Goal: Find contact information: Find contact information

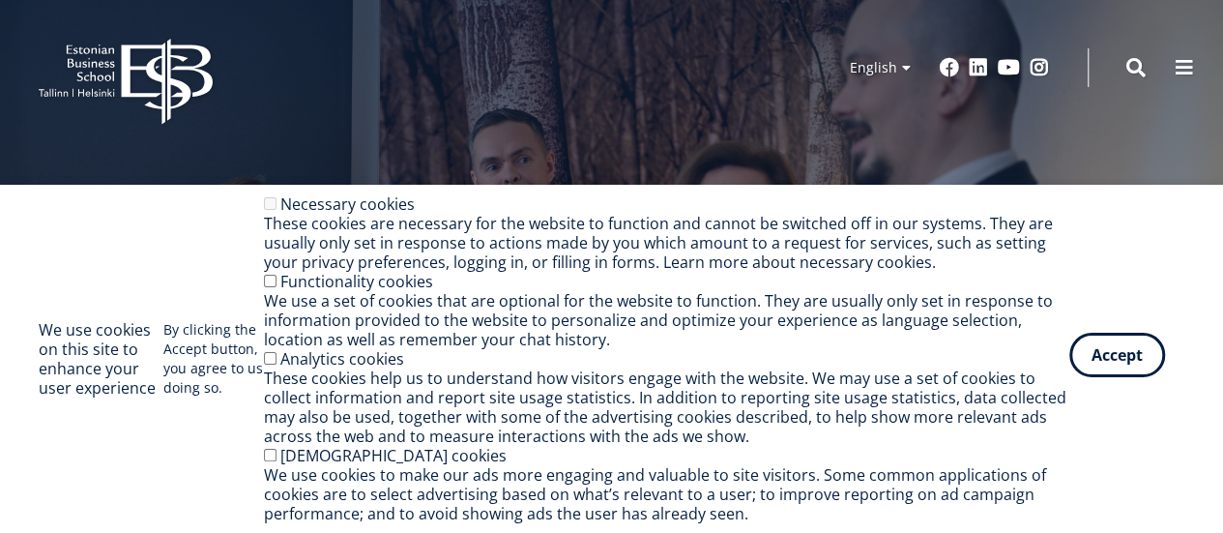
click at [1110, 353] on button "Accept" at bounding box center [1117, 355] width 96 height 44
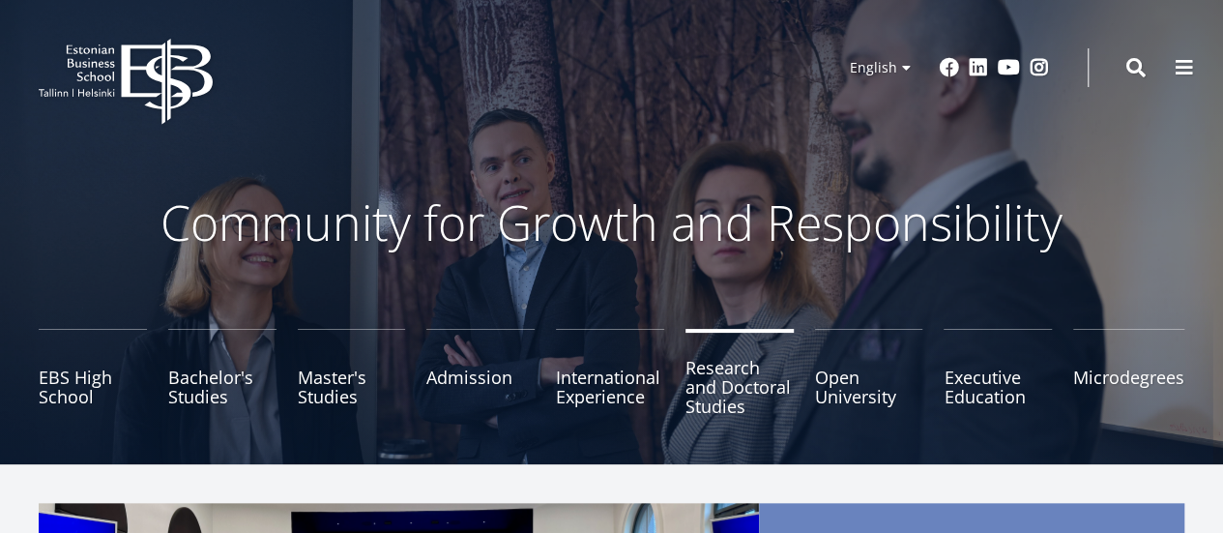
click at [718, 391] on link "Research and Doctoral Studies" at bounding box center [740, 377] width 108 height 97
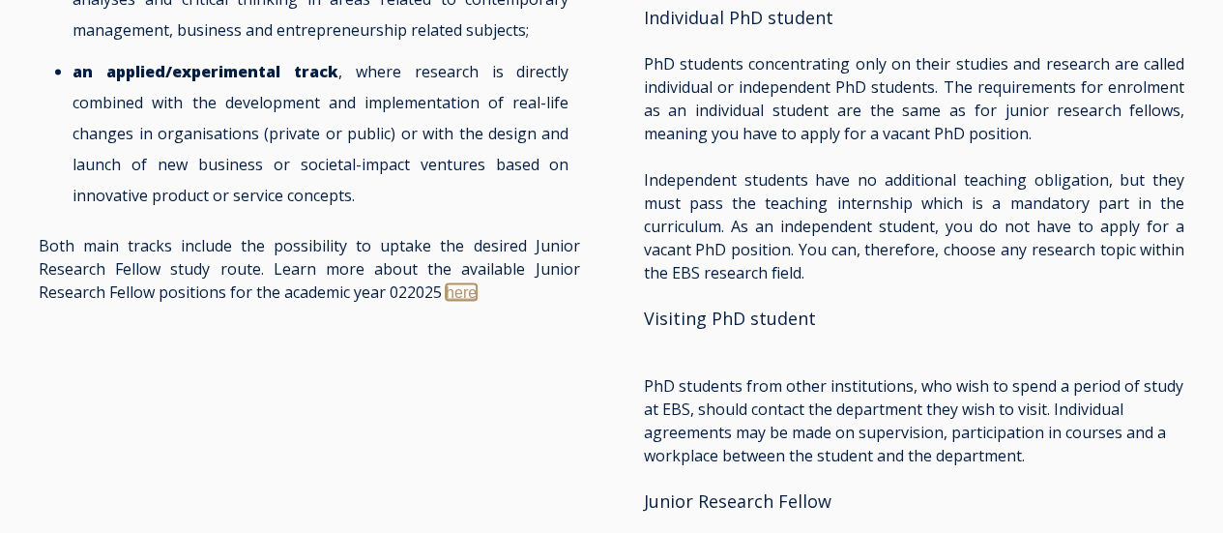
scroll to position [1835, 0]
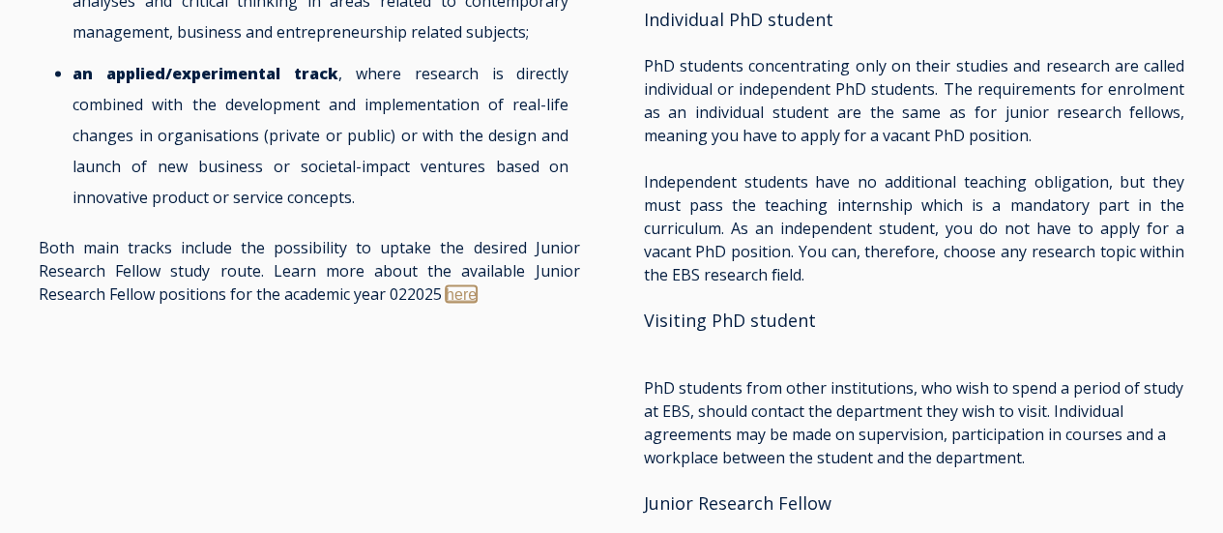
click at [455, 286] on link "here" at bounding box center [461, 294] width 31 height 16
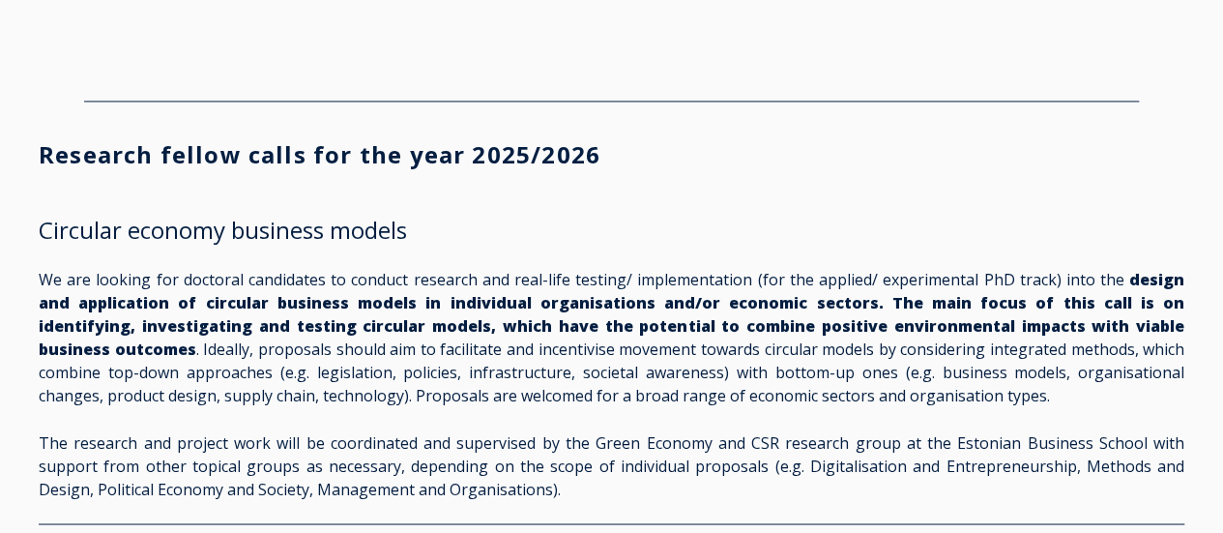
scroll to position [1450, 0]
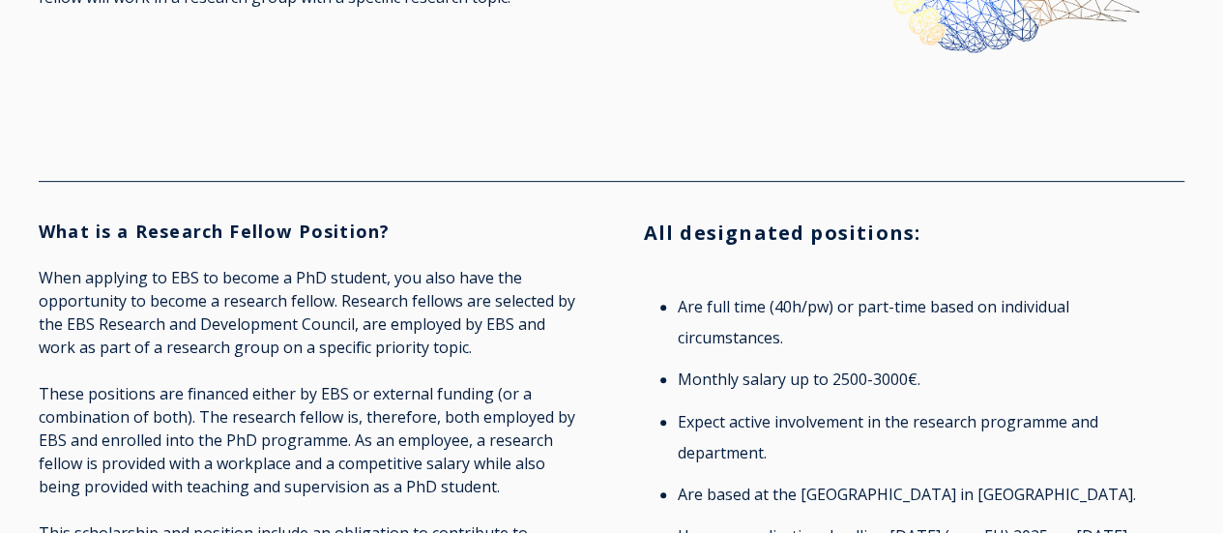
scroll to position [387, 0]
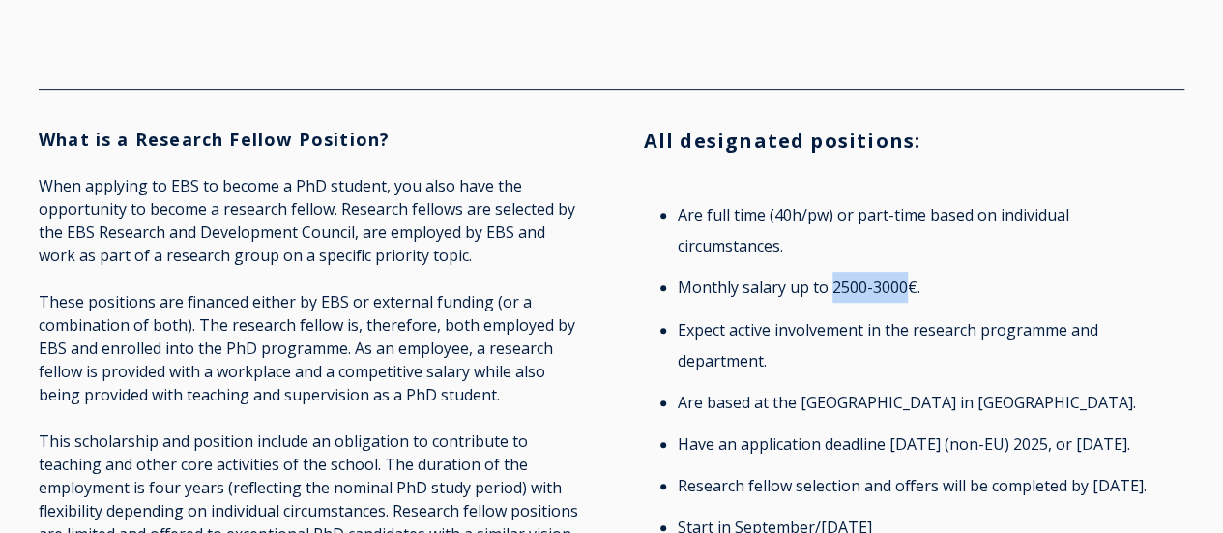
drag, startPoint x: 907, startPoint y: 281, endPoint x: 831, endPoint y: 277, distance: 76.5
click at [831, 277] on li "Monthly salary up to 2500-3000€." at bounding box center [926, 287] width 496 height 31
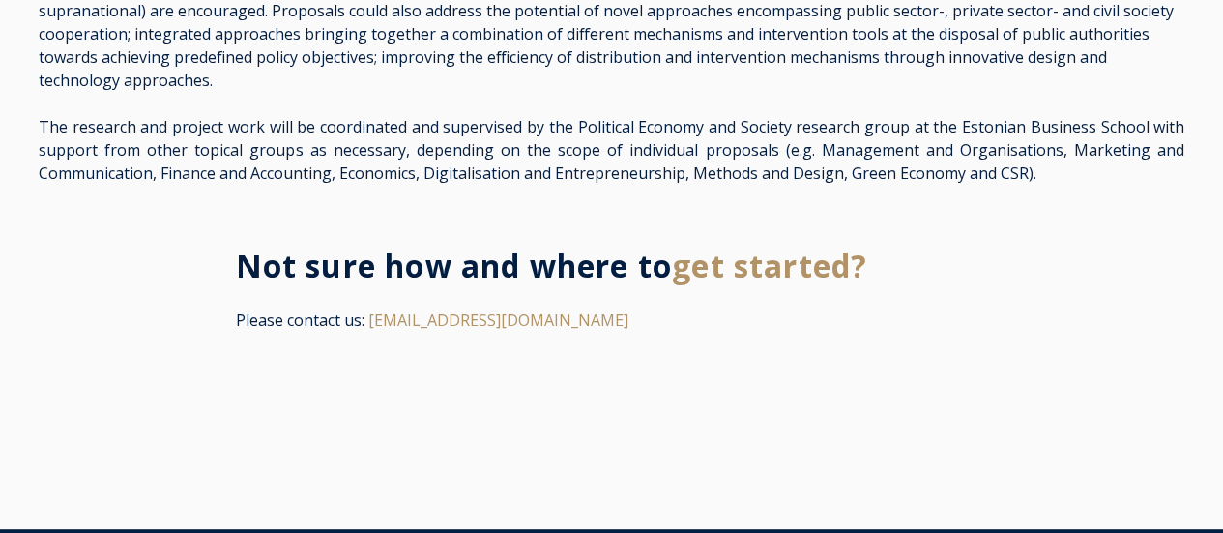
scroll to position [3964, 0]
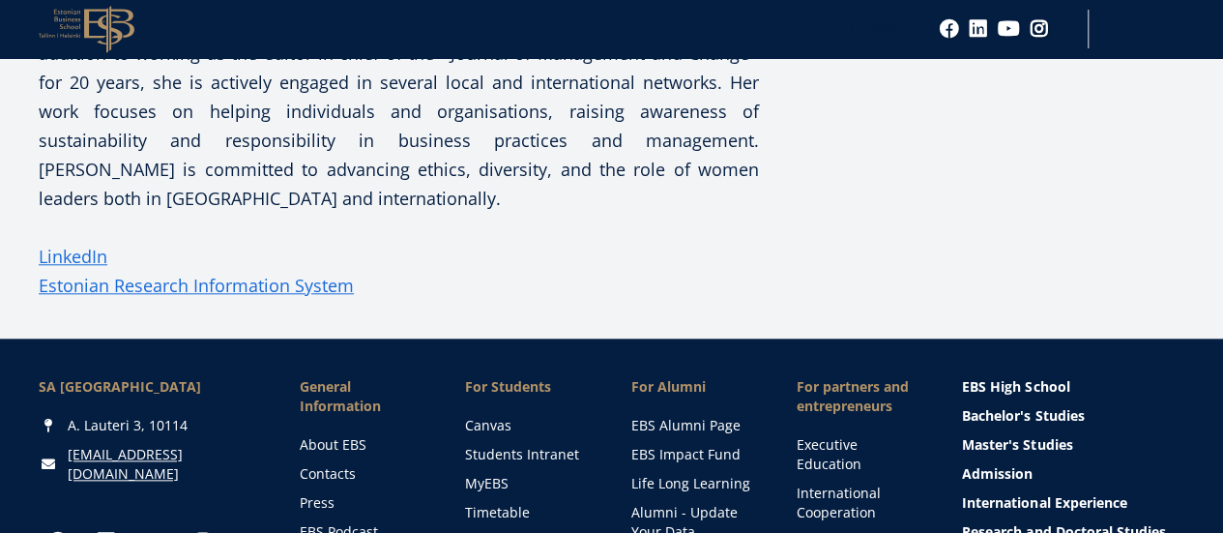
scroll to position [870, 0]
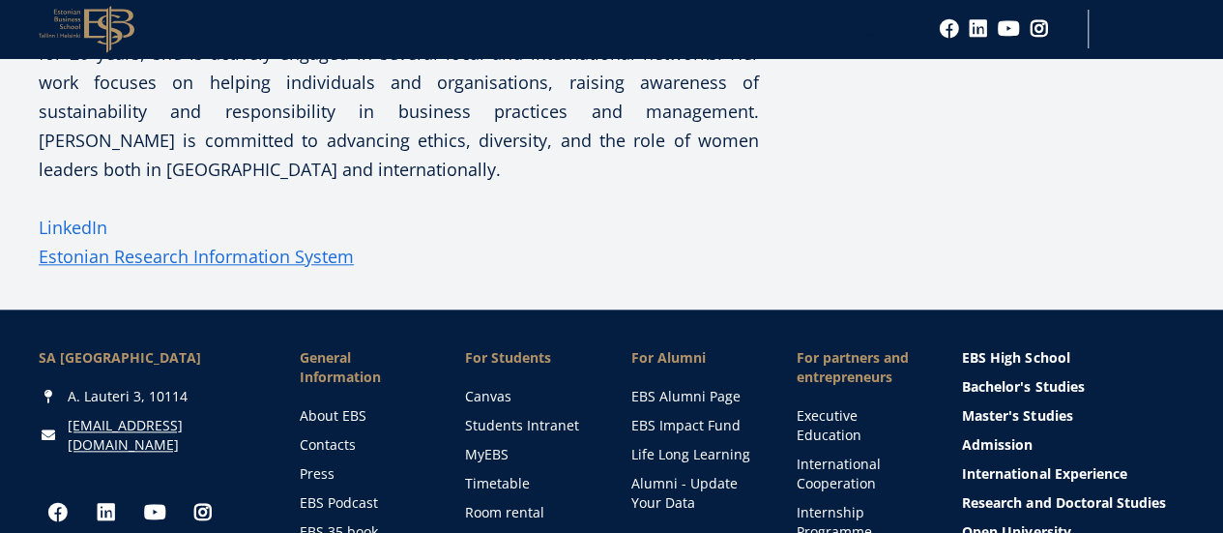
click at [80, 242] on link "LinkedIn" at bounding box center [73, 227] width 69 height 29
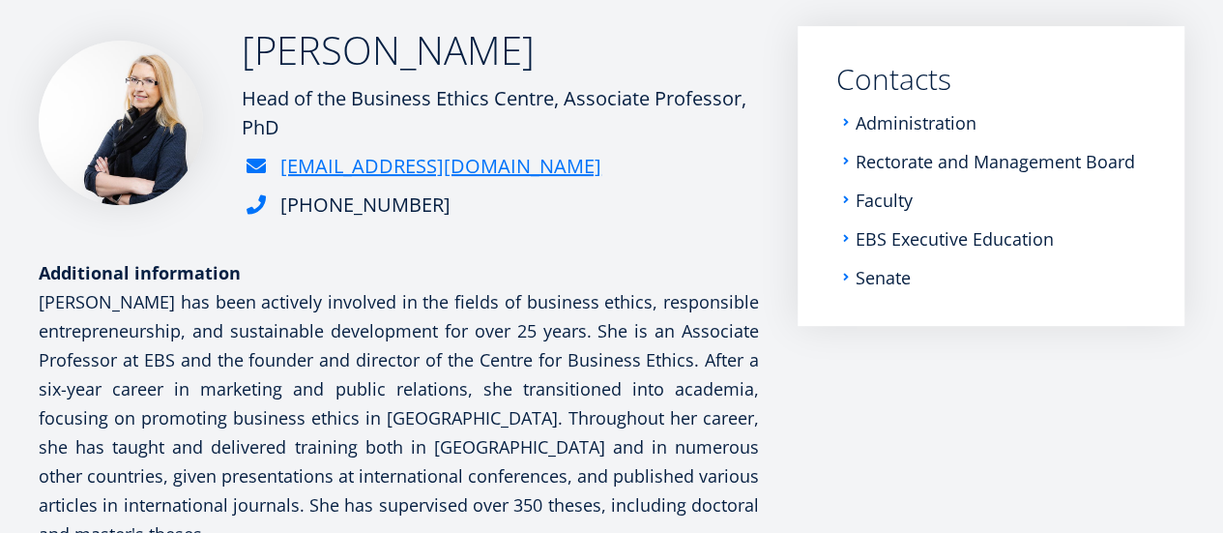
scroll to position [248, 0]
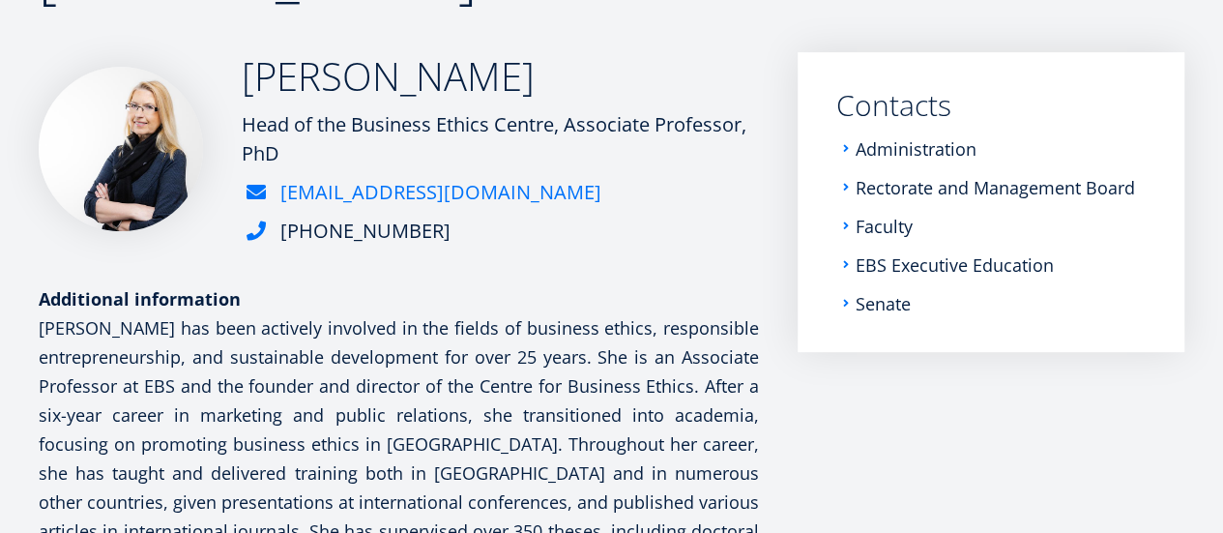
drag, startPoint x: 605, startPoint y: 229, endPoint x: 592, endPoint y: 242, distance: 18.5
click at [643, 207] on div "[EMAIL_ADDRESS][DOMAIN_NAME]" at bounding box center [500, 192] width 517 height 29
click at [586, 207] on link "[EMAIL_ADDRESS][DOMAIN_NAME]" at bounding box center [440, 192] width 321 height 29
click at [507, 207] on link "[EMAIL_ADDRESS][DOMAIN_NAME]" at bounding box center [440, 192] width 321 height 29
click at [529, 207] on link "[EMAIL_ADDRESS][DOMAIN_NAME]" at bounding box center [440, 192] width 321 height 29
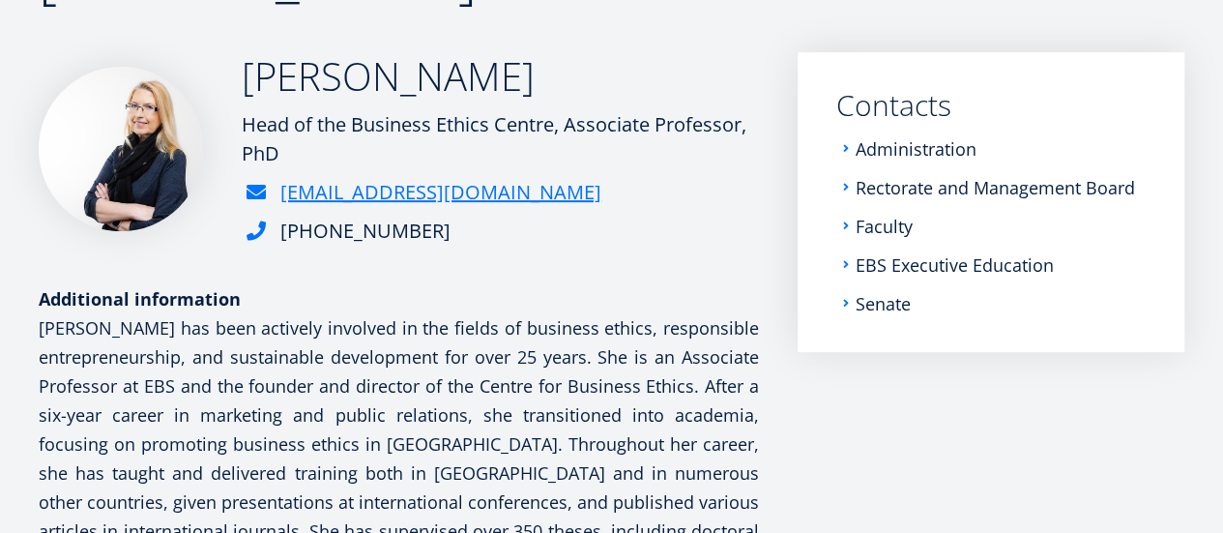
click at [240, 366] on div "Mari Kooskora Head of the Business Ethics Centre, Associate Professor, PhD mari…" at bounding box center [399, 472] width 720 height 841
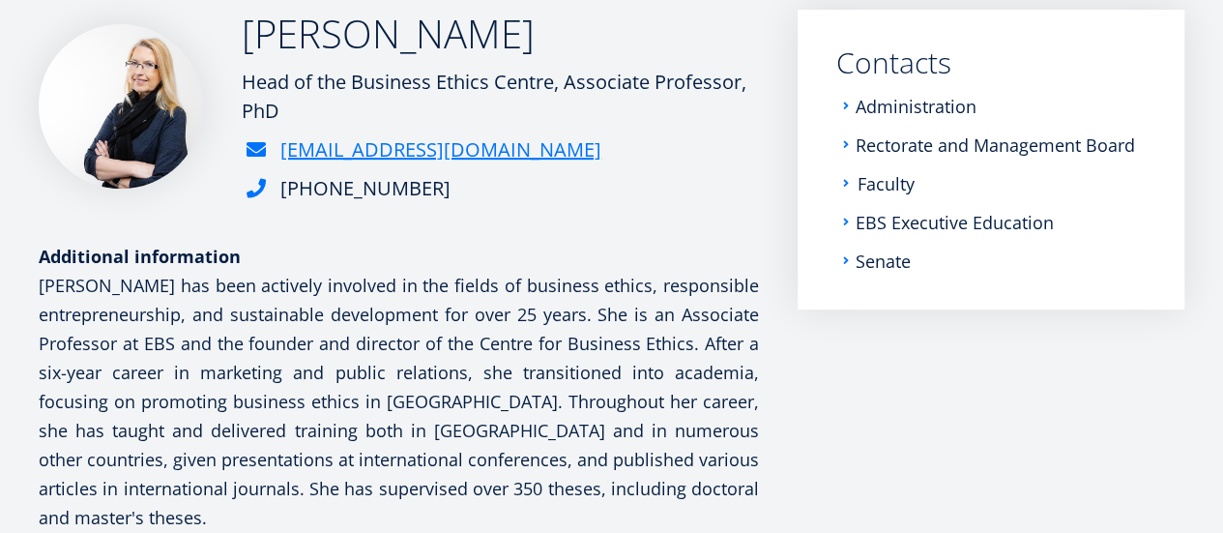
click at [887, 174] on link "Faculty" at bounding box center [886, 183] width 57 height 19
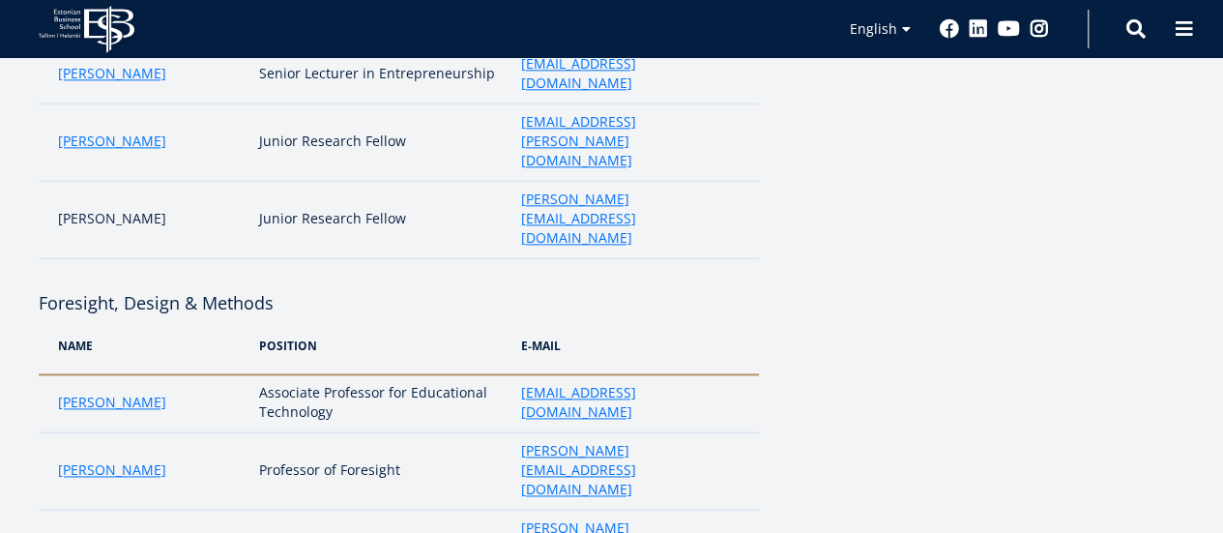
scroll to position [967, 0]
